Goal: Information Seeking & Learning: Learn about a topic

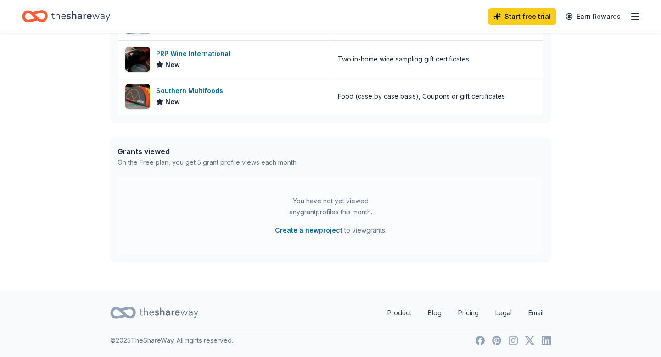
scroll to position [416, 0]
click at [217, 96] on div "Southern Multifoods" at bounding box center [191, 90] width 71 height 11
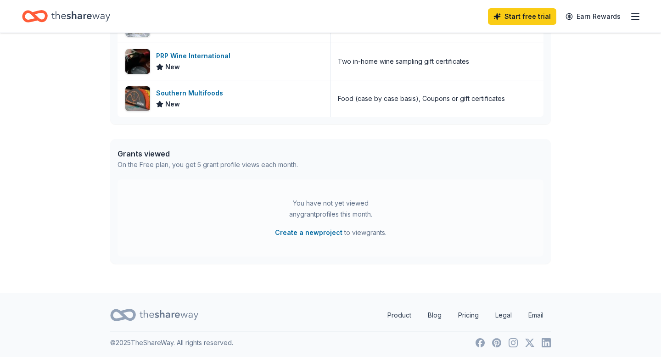
scroll to position [365, 0]
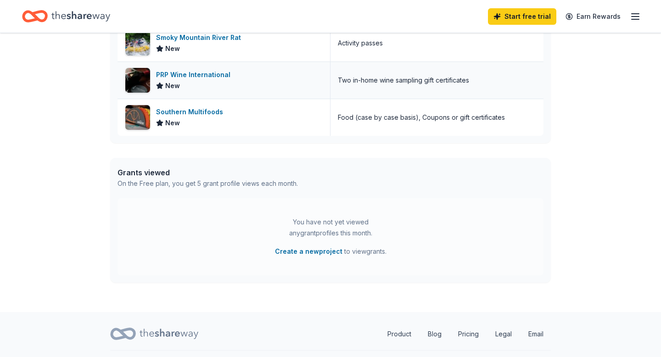
click at [199, 80] on div "PRP Wine International" at bounding box center [195, 74] width 78 height 11
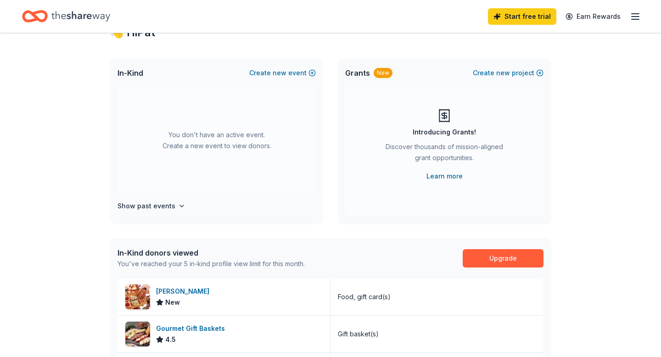
scroll to position [0, 0]
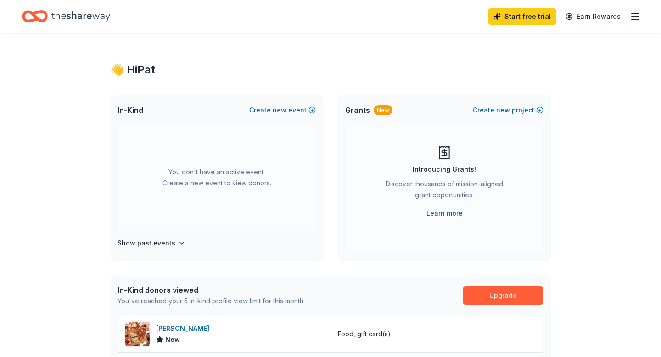
click at [629, 18] on icon "button" at bounding box center [634, 16] width 11 height 11
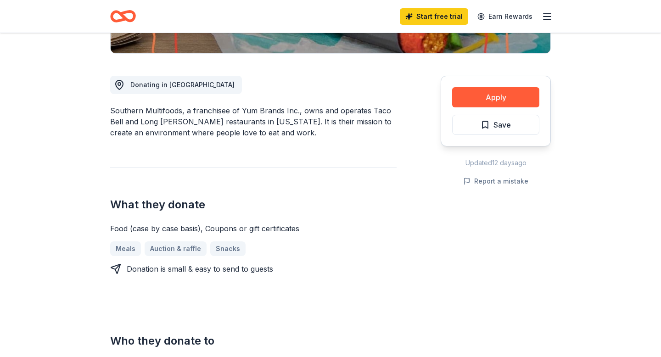
scroll to position [228, 0]
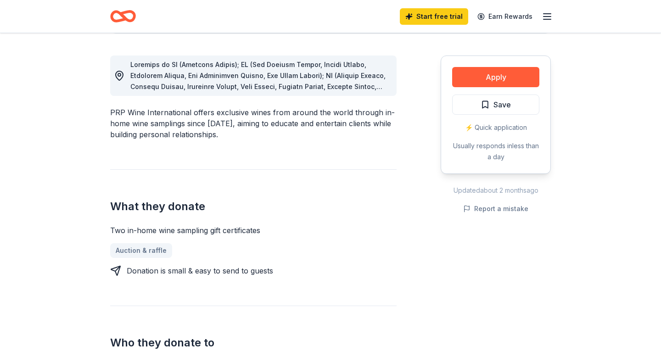
scroll to position [251, 0]
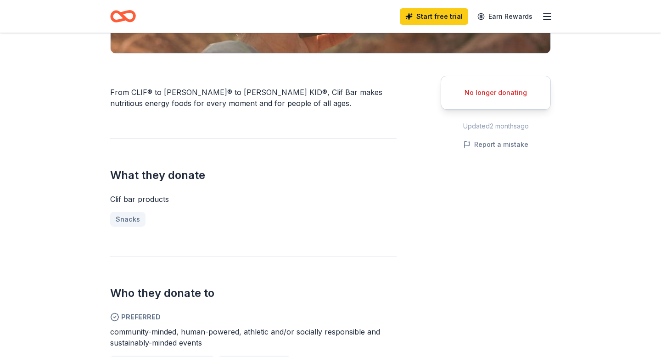
scroll to position [226, 0]
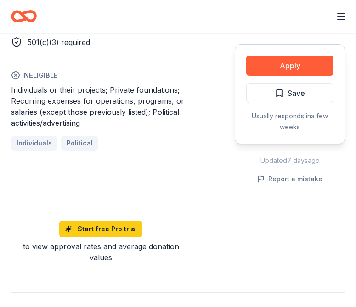
scroll to position [768, 0]
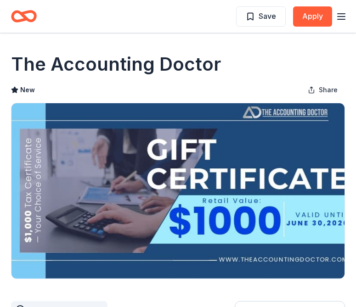
scroll to position [140, 0]
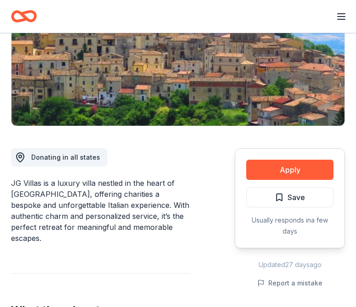
scroll to position [91, 0]
